Goal: Task Accomplishment & Management: Manage account settings

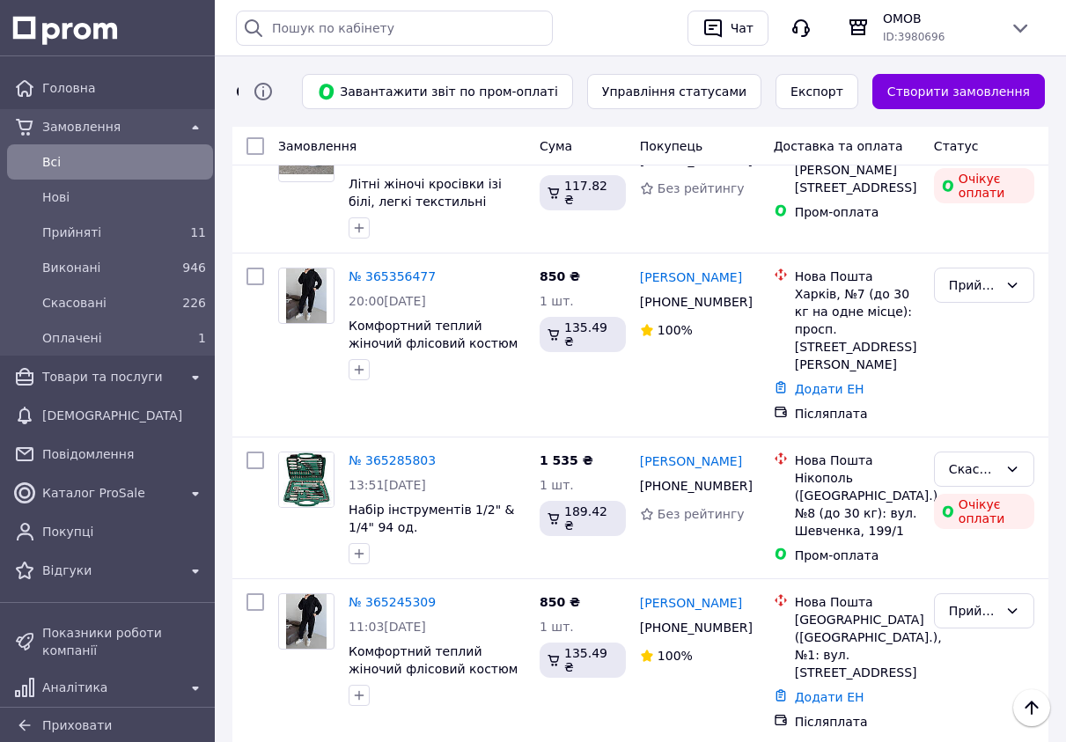
scroll to position [3588, 0]
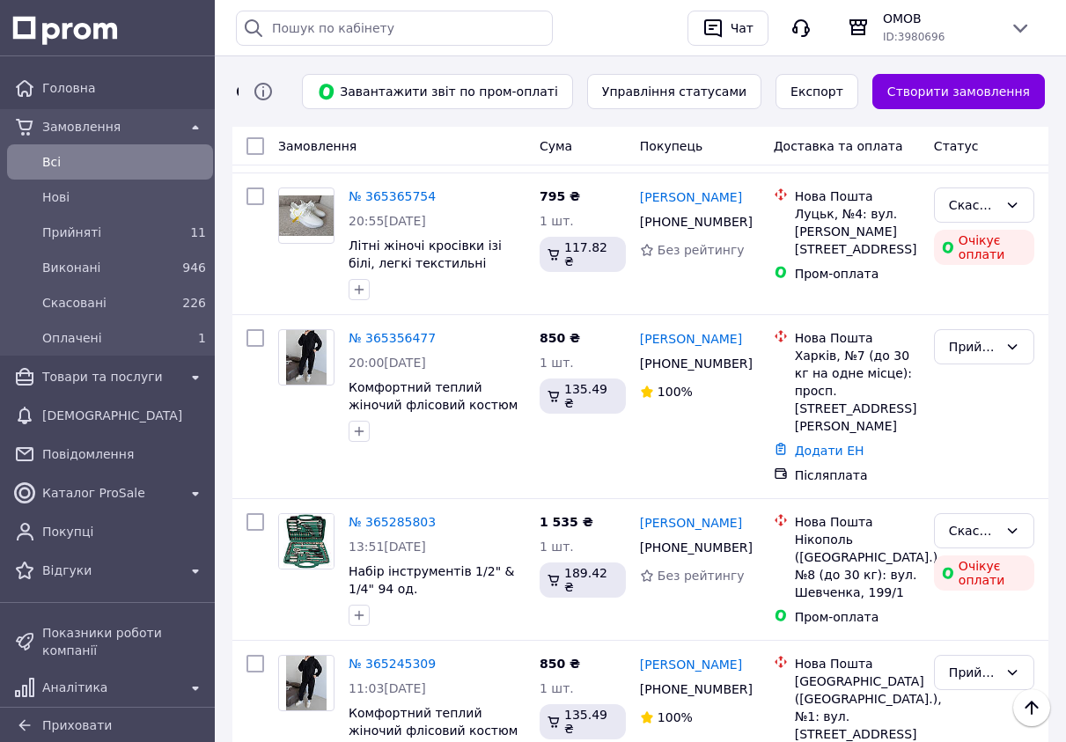
scroll to position [3588, 0]
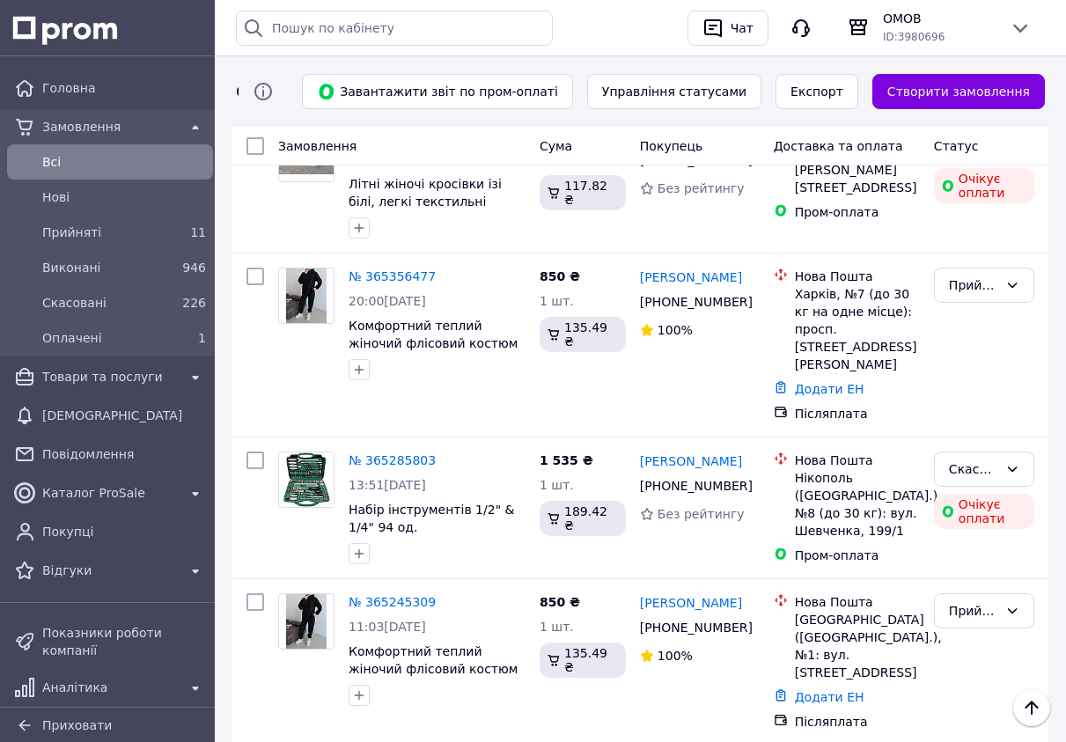
scroll to position [3588, 0]
click at [127, 367] on div "Товари та послуги" at bounding box center [110, 376] width 143 height 25
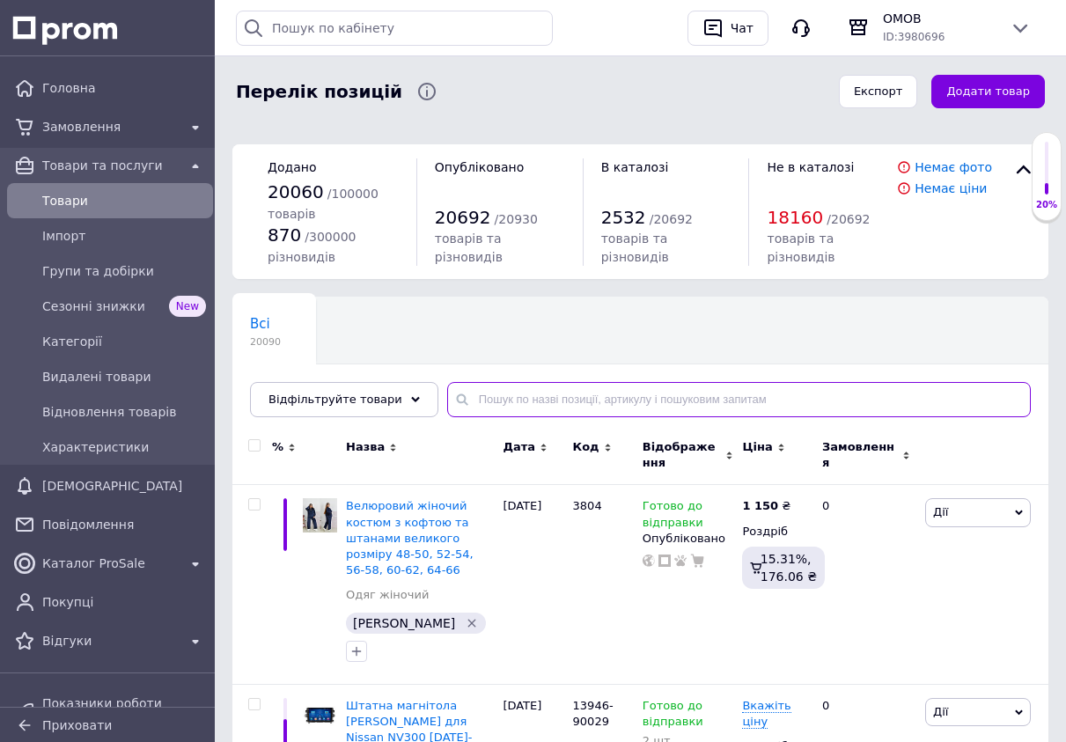
click at [547, 394] on input "text" at bounding box center [739, 399] width 584 height 35
paste input "S10782"
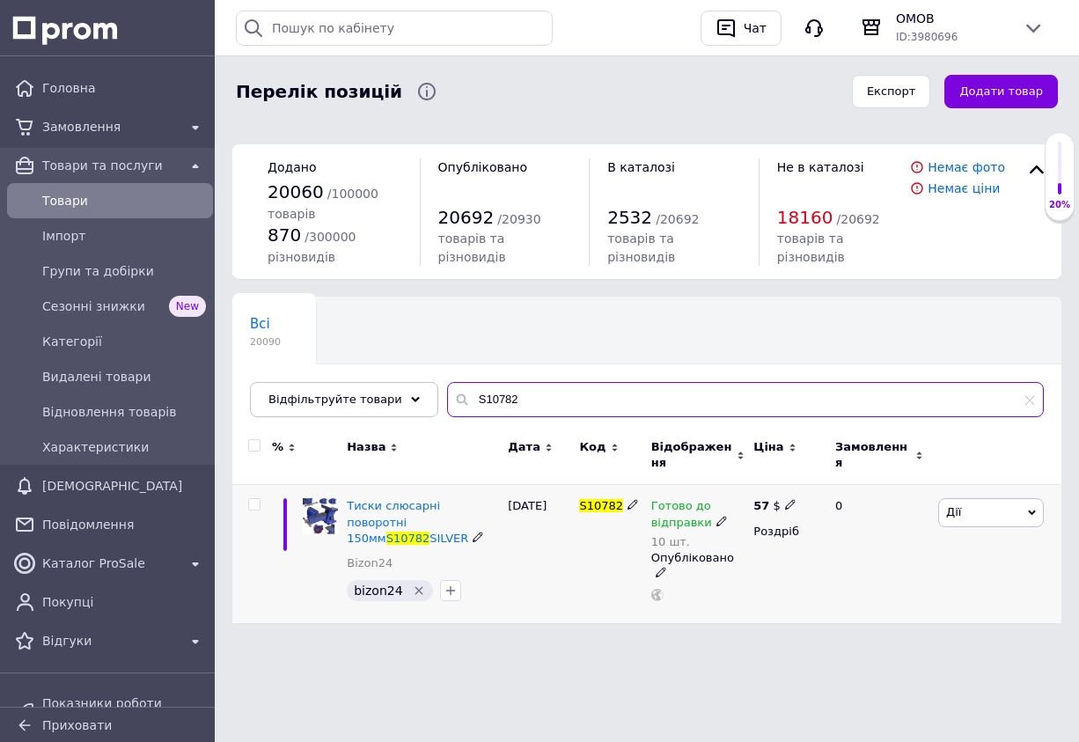
type input "S10782"
click at [717, 519] on icon at bounding box center [722, 521] width 11 height 11
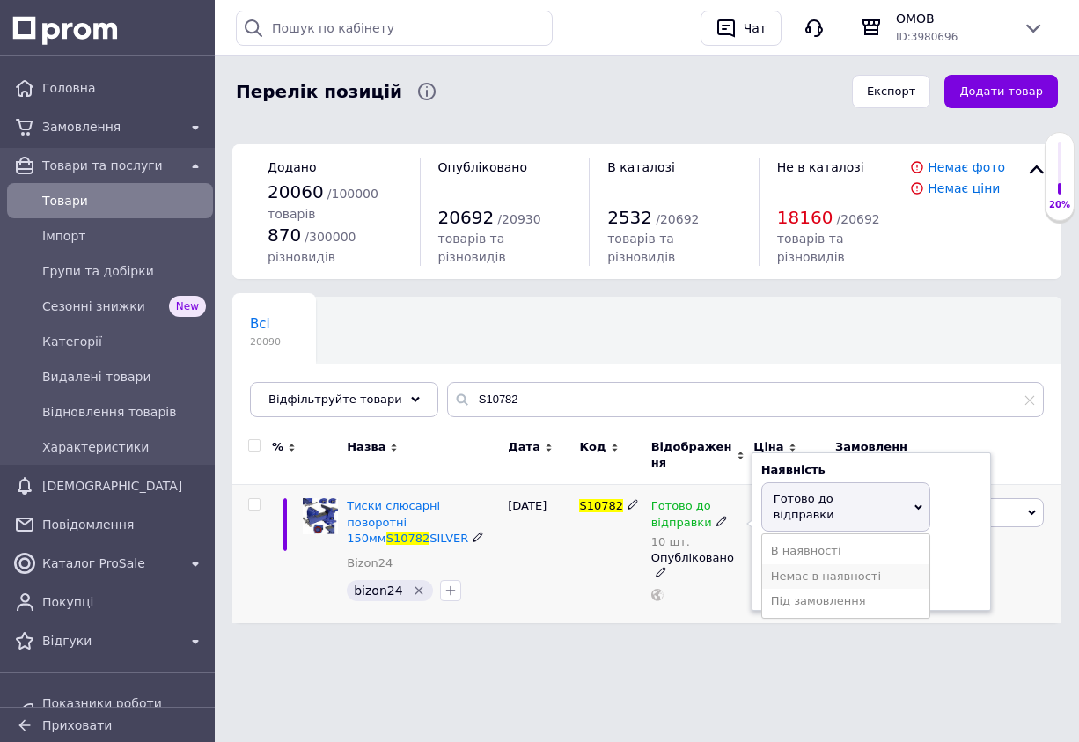
click at [895, 564] on li "Немає в наявності" at bounding box center [845, 576] width 167 height 25
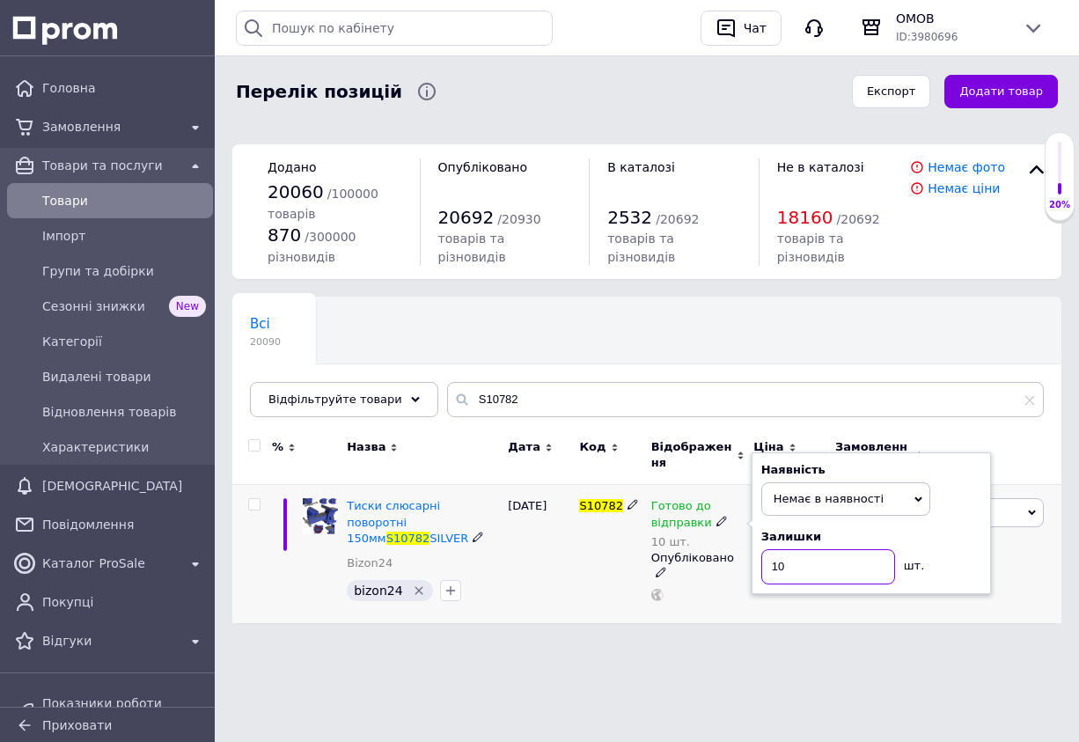
click at [854, 575] on input "10" at bounding box center [828, 566] width 134 height 35
type input "1"
click at [605, 346] on div "Всі 20090 Ok Відфільтровано... Зберегти" at bounding box center [646, 365] width 829 height 145
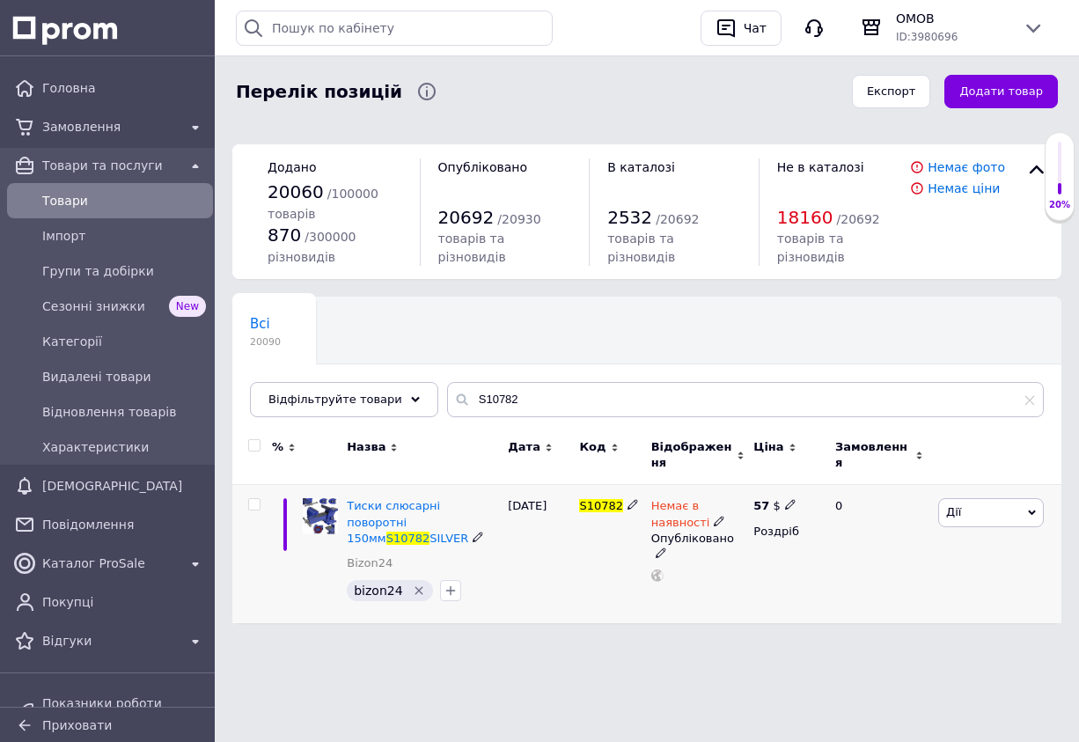
click at [785, 507] on icon at bounding box center [790, 504] width 11 height 11
type input "5"
click at [542, 344] on div "Всі 20090 Ok Відфільтровано... Зберегти" at bounding box center [646, 365] width 829 height 145
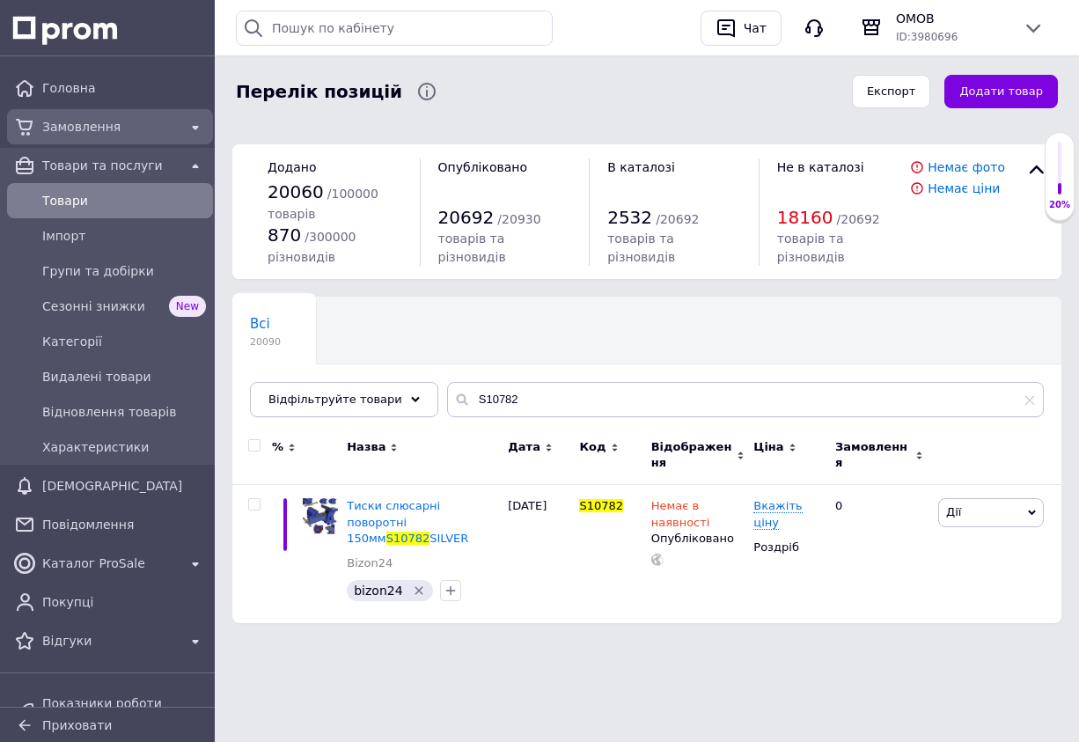
click at [124, 115] on div "Замовлення" at bounding box center [110, 126] width 143 height 25
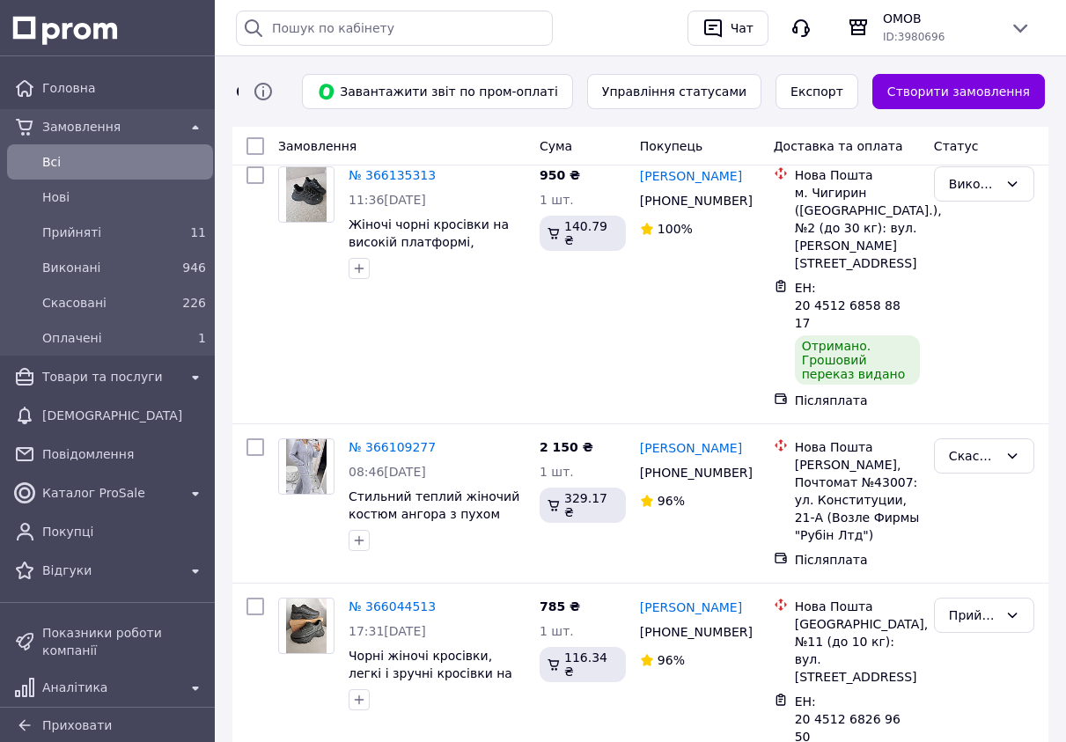
scroll to position [317, 0]
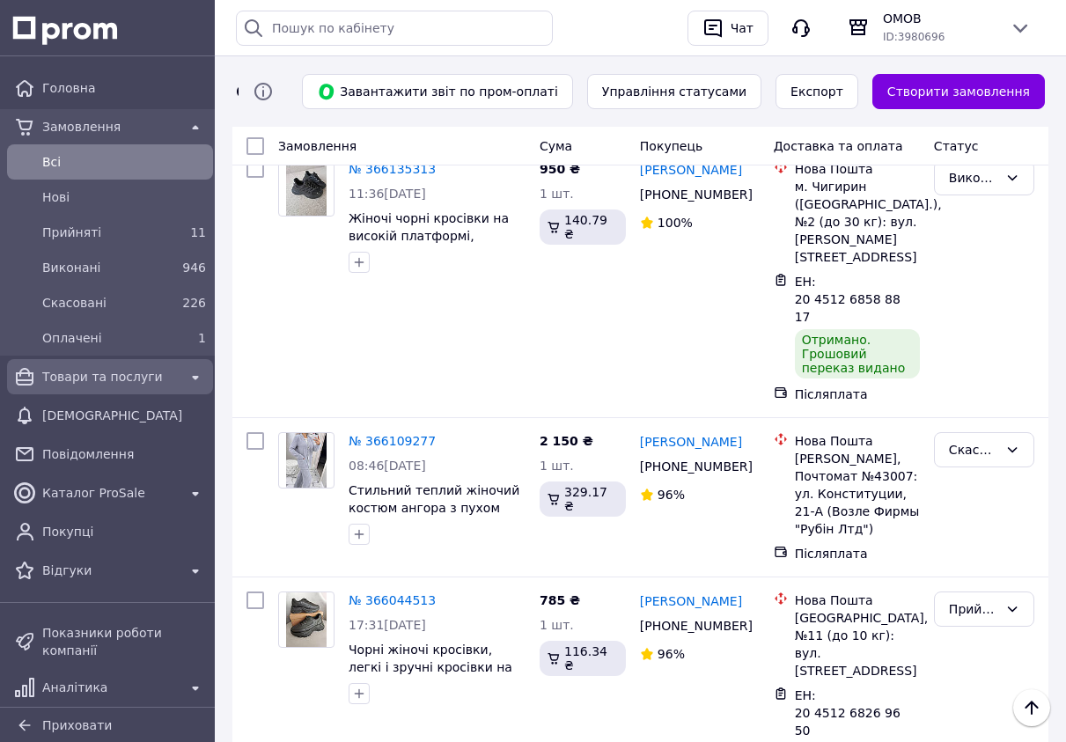
click at [124, 367] on div "Товари та послуги" at bounding box center [110, 376] width 143 height 25
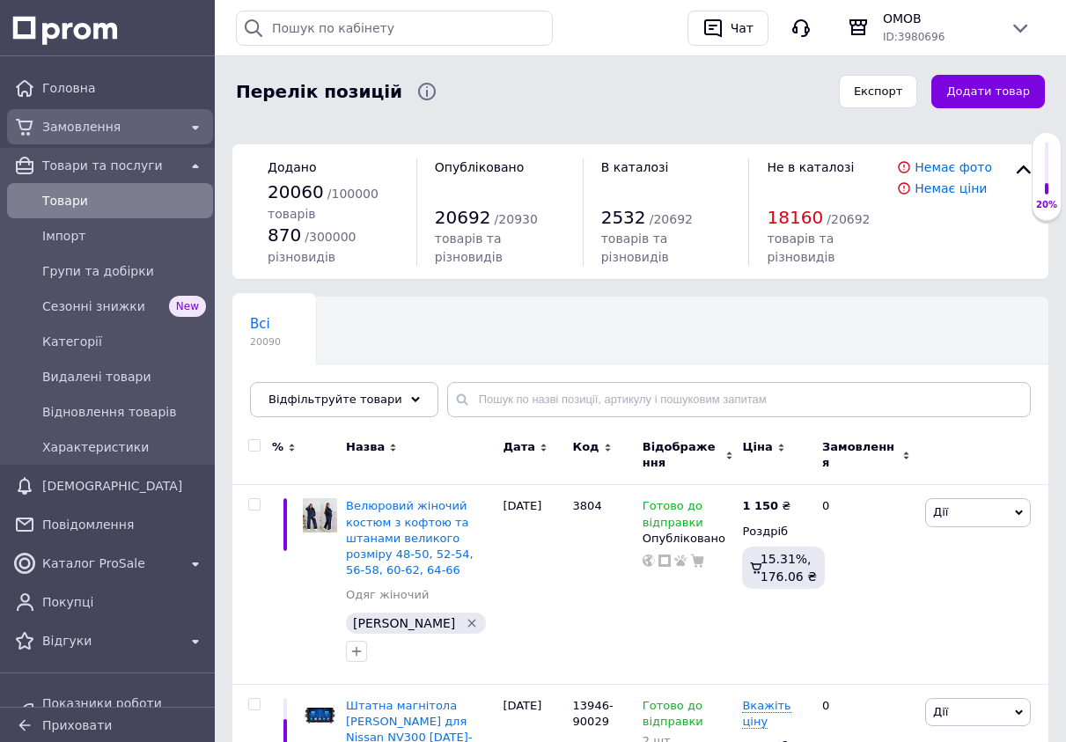
click at [171, 125] on span "Замовлення" at bounding box center [110, 127] width 136 height 18
